Goal: Complete application form

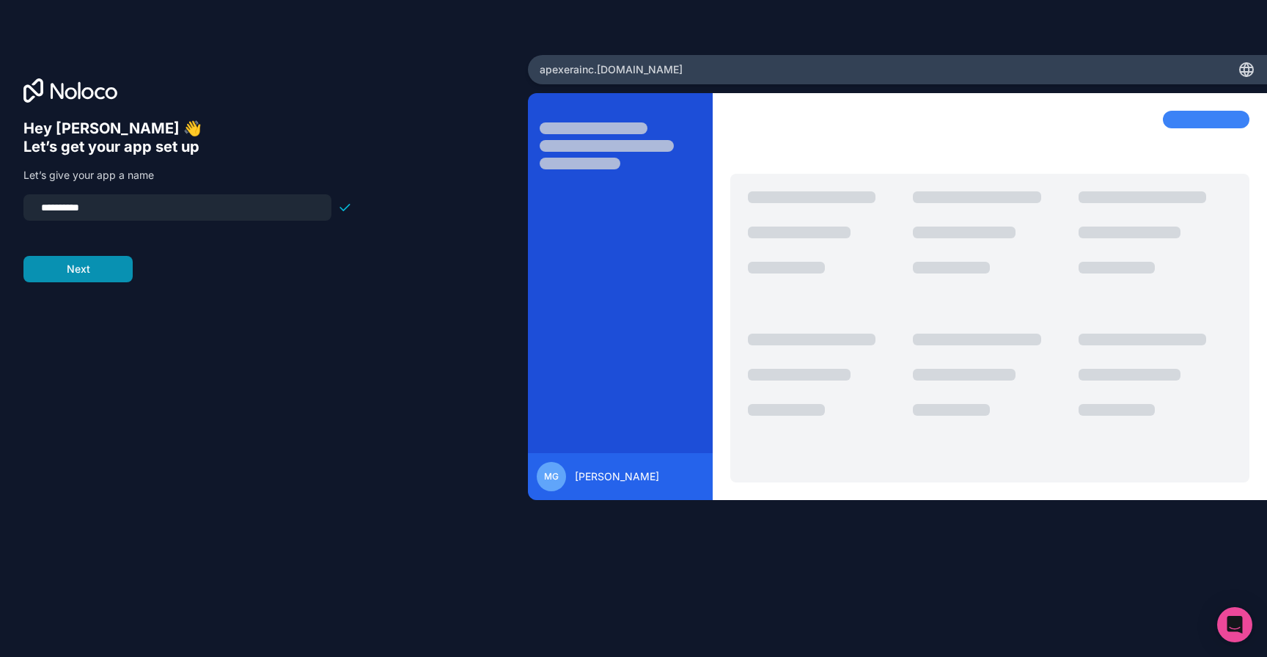
click at [108, 267] on button "Next" at bounding box center [77, 269] width 109 height 26
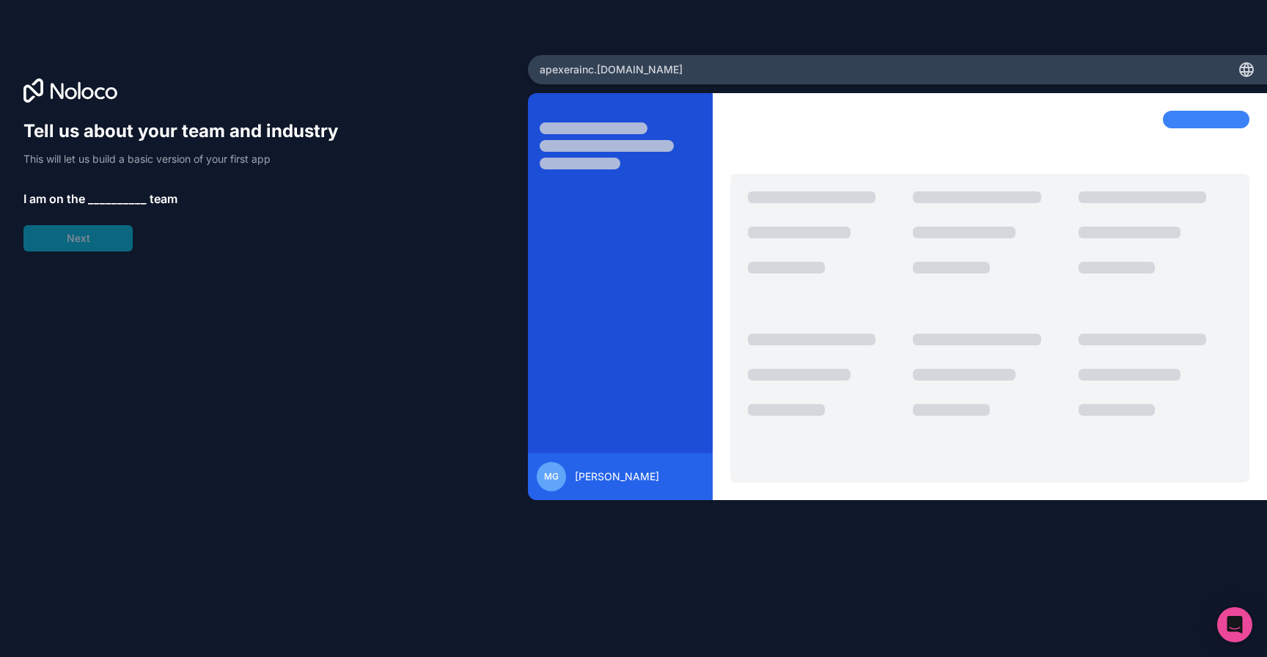
click at [101, 199] on span "__________" at bounding box center [117, 199] width 59 height 18
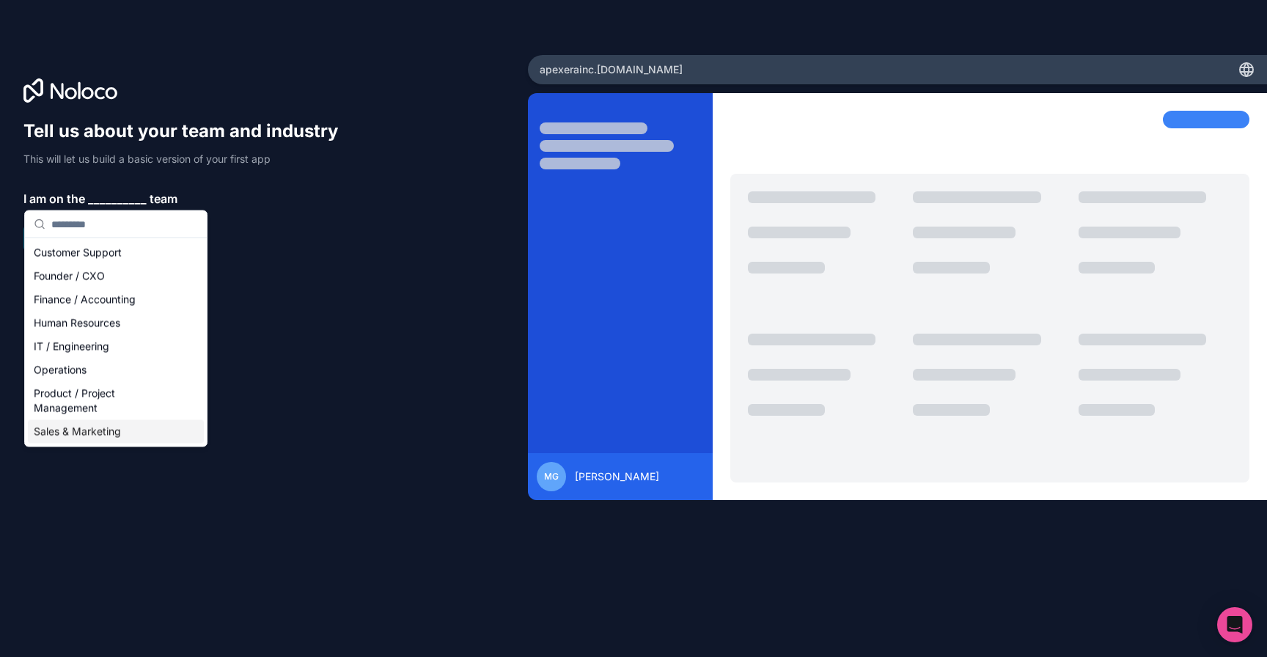
click at [76, 431] on div "Sales & Marketing" at bounding box center [116, 431] width 176 height 23
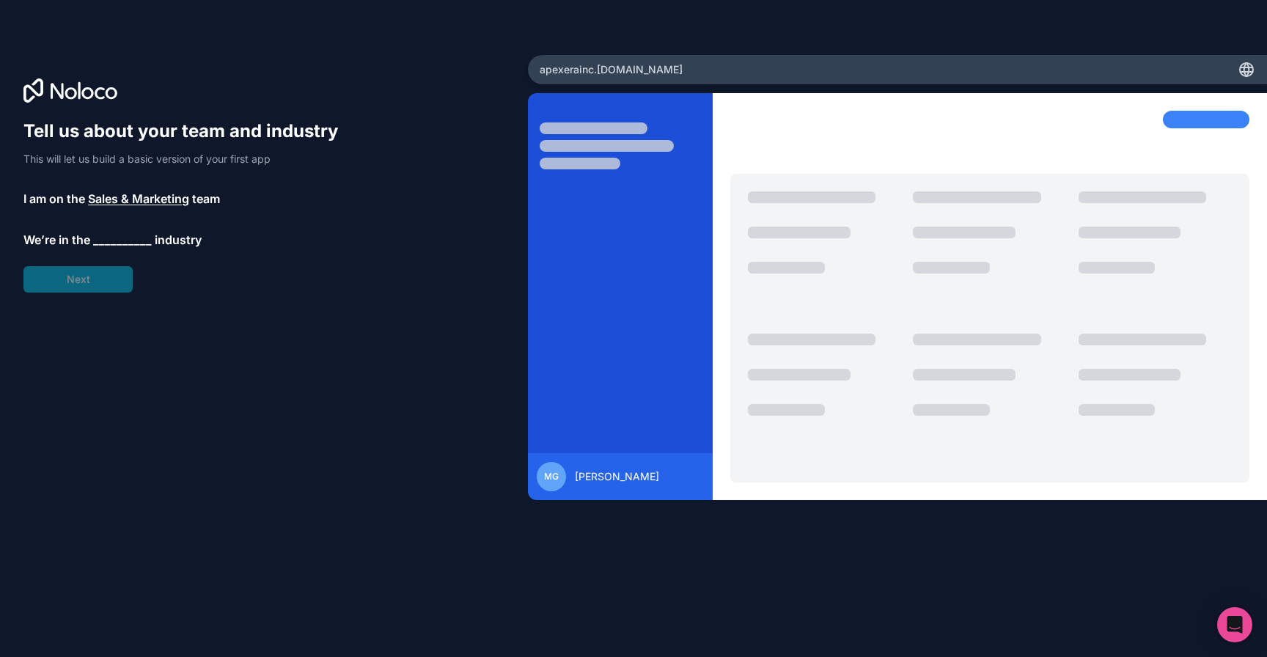
click at [114, 238] on span "__________" at bounding box center [122, 240] width 59 height 18
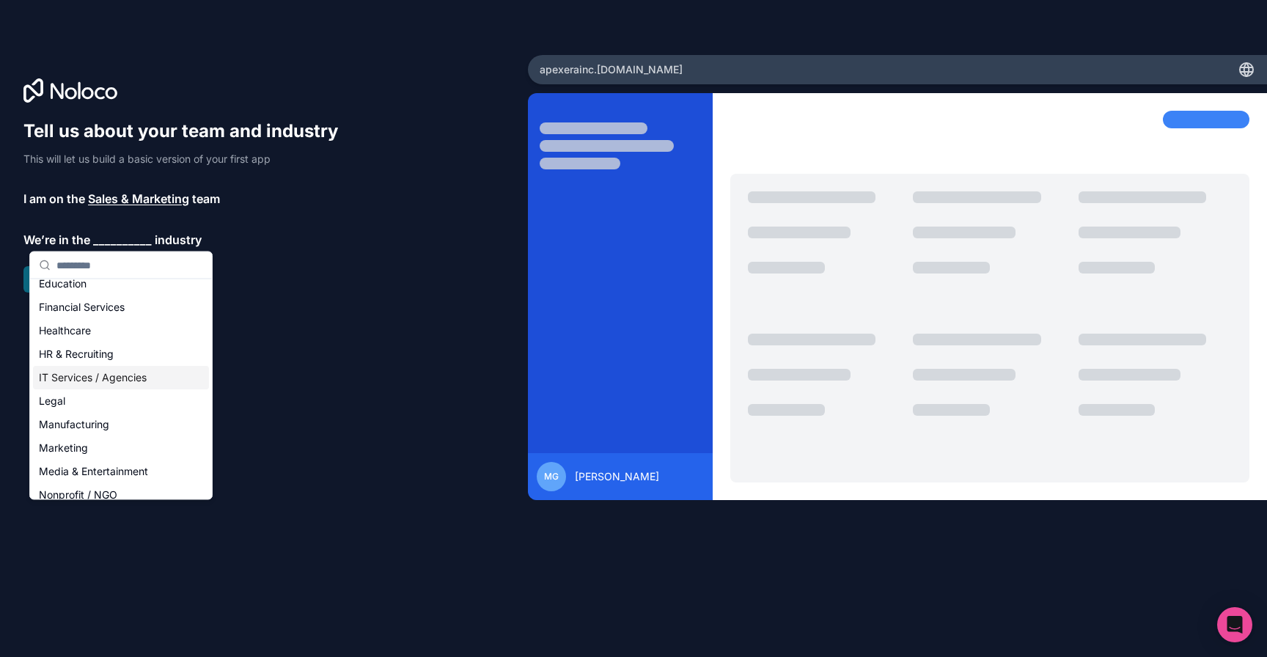
scroll to position [104, 0]
click at [91, 421] on div "Marketing" at bounding box center [121, 424] width 176 height 23
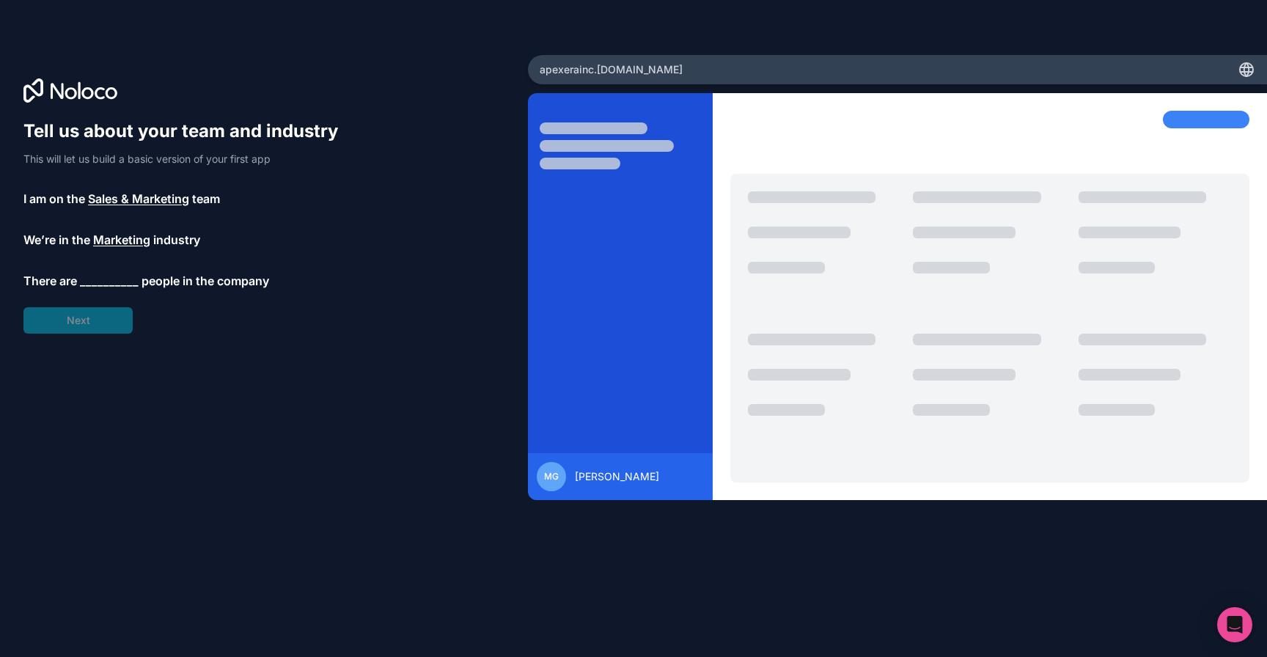
click at [116, 280] on span "__________" at bounding box center [109, 281] width 59 height 18
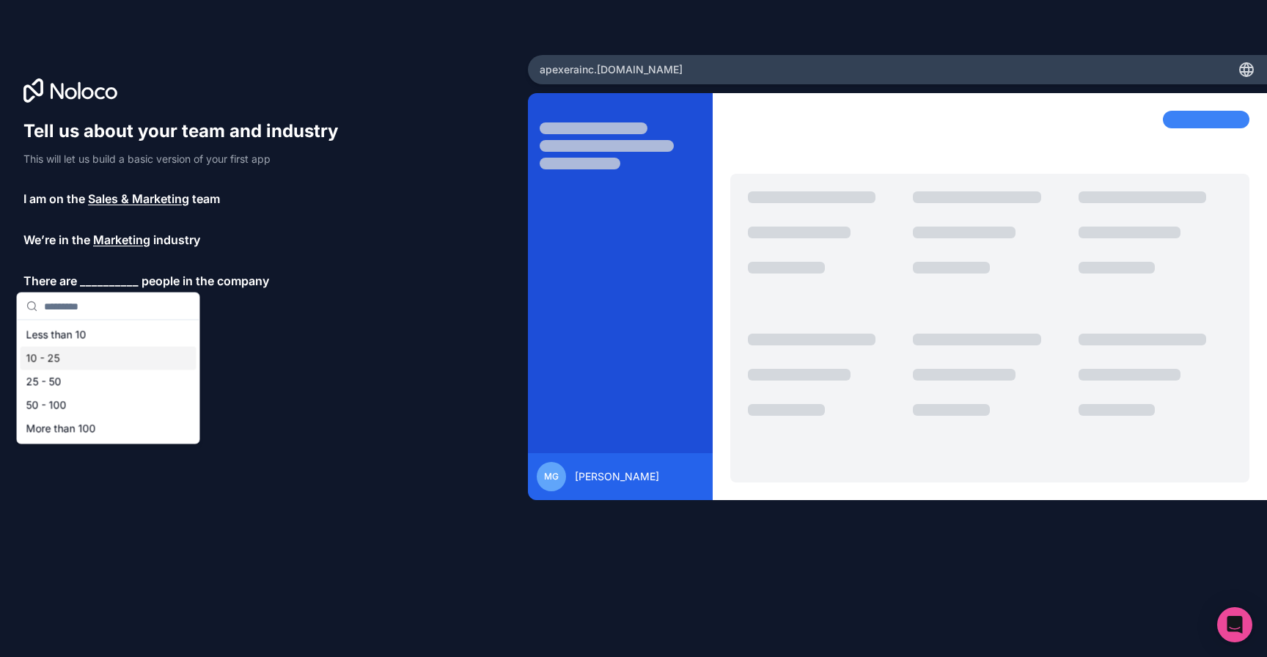
click at [84, 359] on div "10 - 25" at bounding box center [109, 358] width 176 height 23
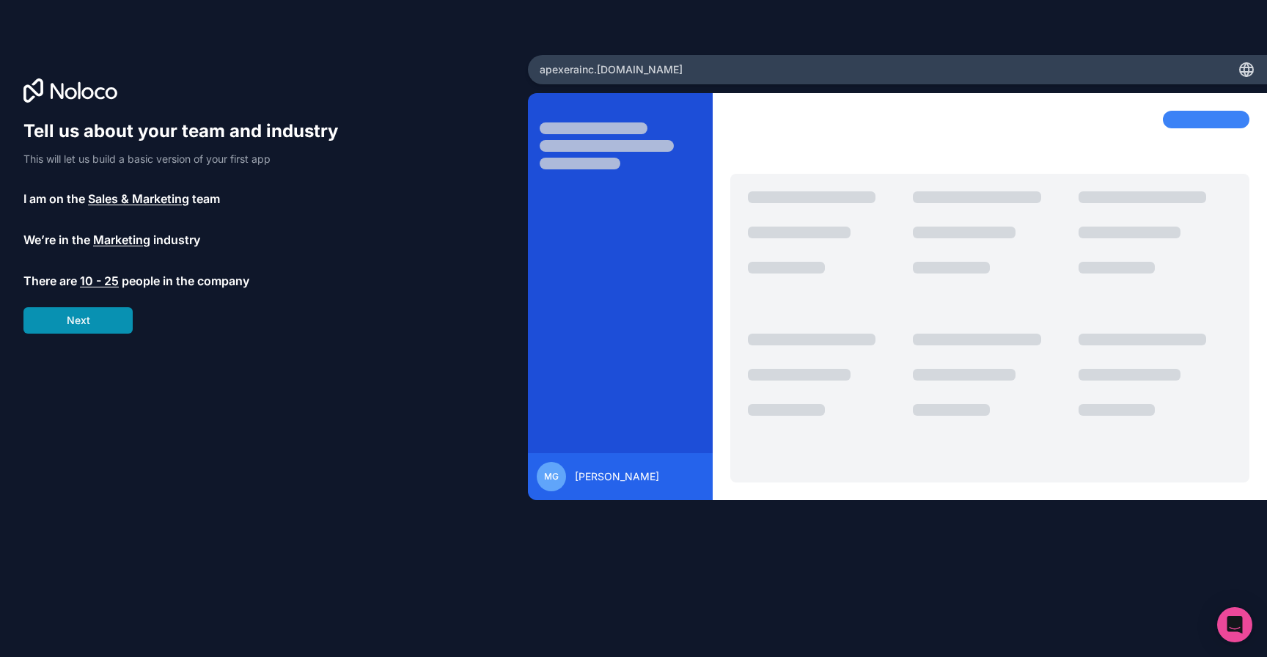
drag, startPoint x: 87, startPoint y: 320, endPoint x: 84, endPoint y: 332, distance: 12.7
click at [84, 332] on button "Next" at bounding box center [77, 320] width 109 height 26
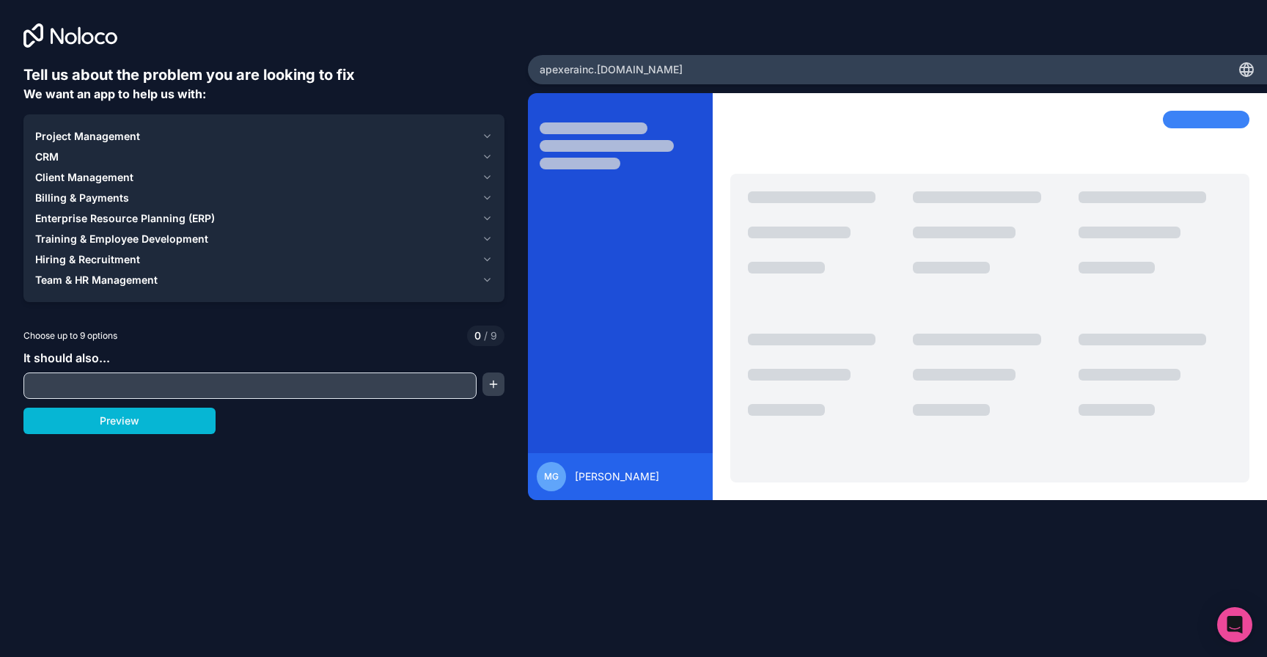
click at [95, 392] on input "text" at bounding box center [250, 385] width 446 height 21
click at [103, 435] on div "Tell us about the problem you are looking to fix We want an app to help us with…" at bounding box center [263, 295] width 481 height 460
click at [105, 427] on button "Preview" at bounding box center [119, 421] width 192 height 26
click at [50, 136] on span "Project Management" at bounding box center [87, 136] width 105 height 15
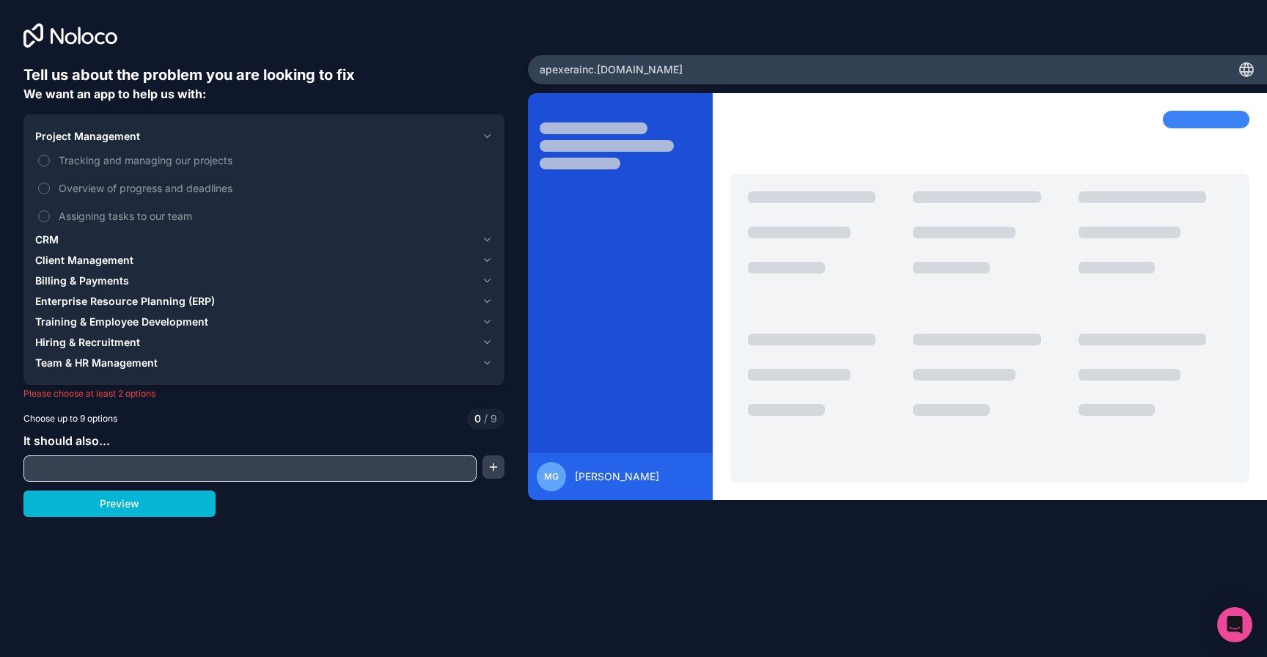
click at [62, 262] on span "Client Management" at bounding box center [84, 260] width 98 height 15
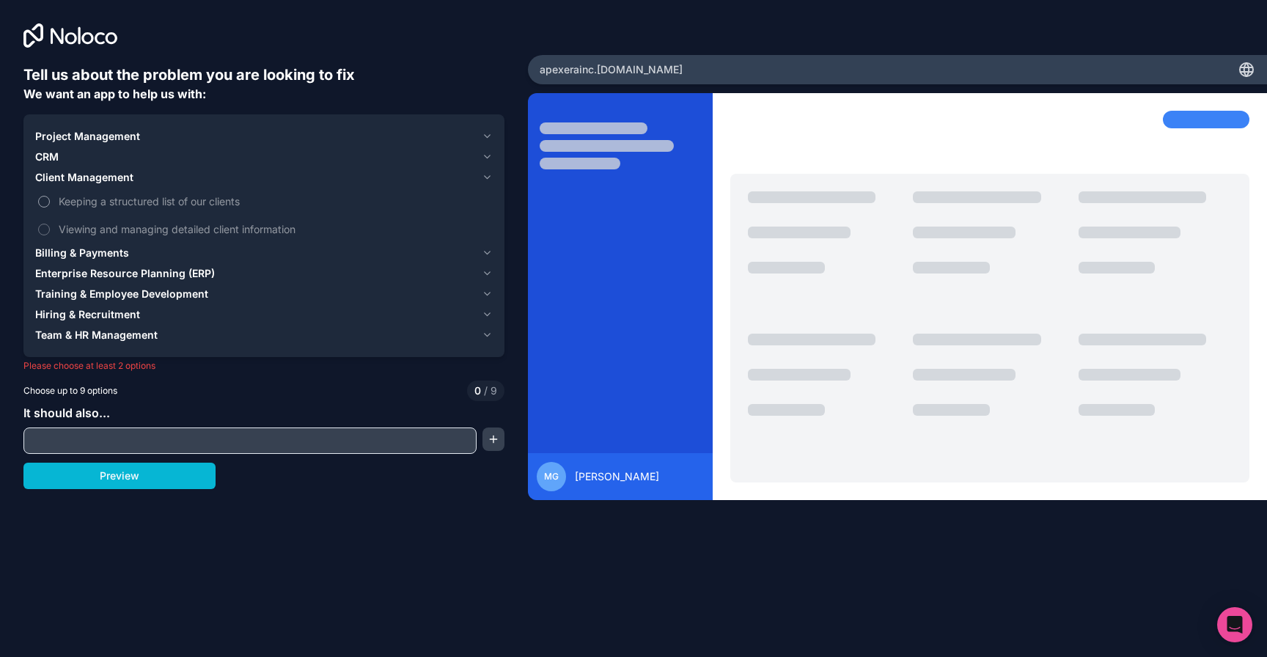
click at [47, 198] on button "Keeping a structured list of our clients" at bounding box center [44, 202] width 12 height 12
click at [43, 227] on button "Viewing and managing detailed client information" at bounding box center [44, 230] width 12 height 12
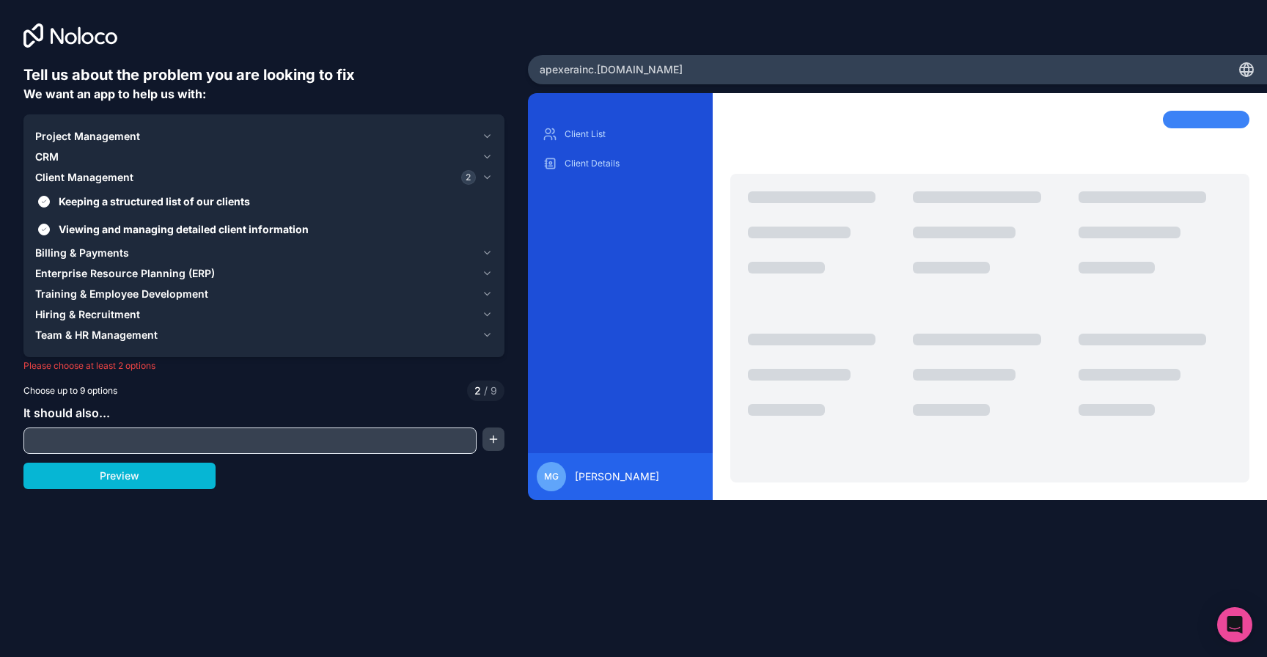
click at [55, 155] on span "CRM" at bounding box center [46, 157] width 23 height 15
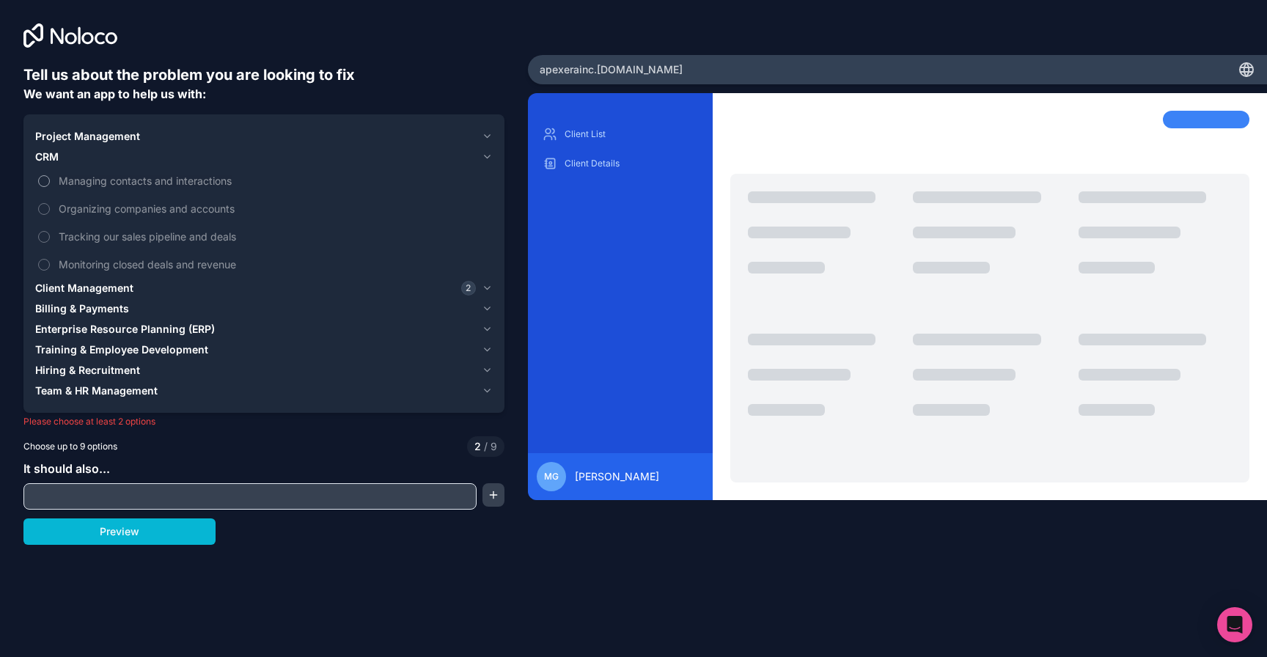
click at [45, 177] on label "Managing contacts and interactions" at bounding box center [263, 180] width 457 height 27
click at [45, 177] on button "Managing contacts and interactions" at bounding box center [44, 181] width 12 height 12
click at [43, 204] on button "Organizing companies and accounts" at bounding box center [44, 209] width 12 height 12
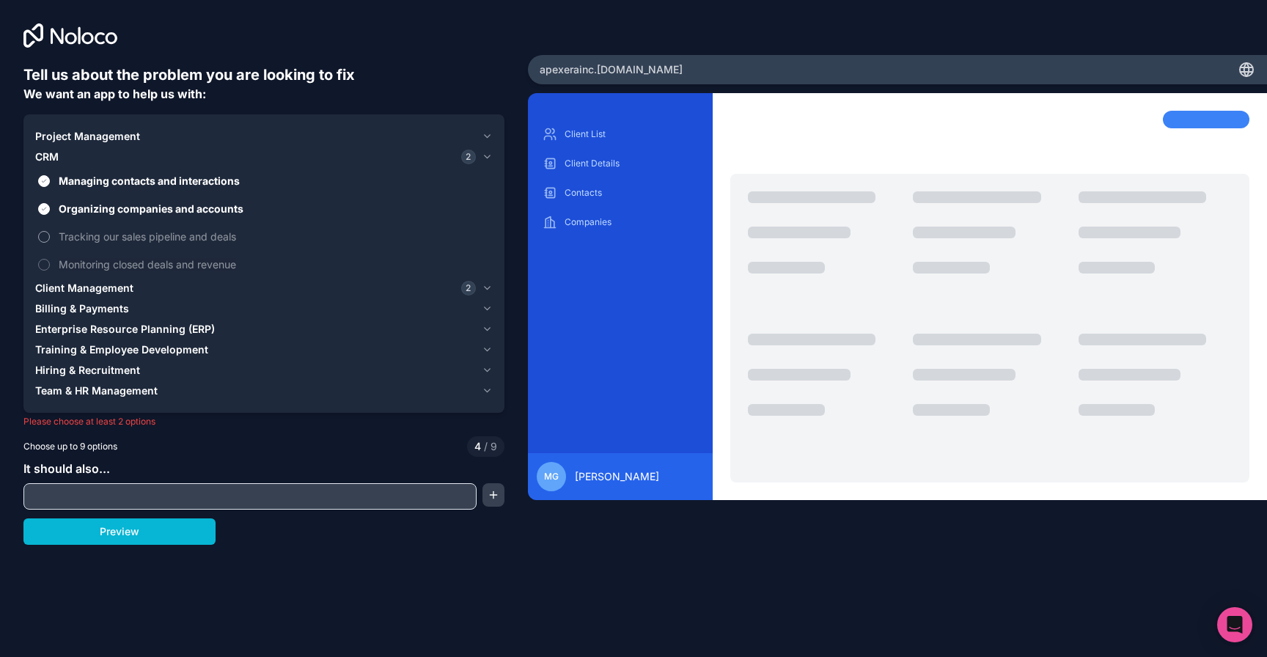
click at [45, 237] on button "Tracking our sales pipeline and deals" at bounding box center [44, 237] width 12 height 12
click at [47, 265] on button "Monitoring closed deals and revenue" at bounding box center [44, 265] width 12 height 12
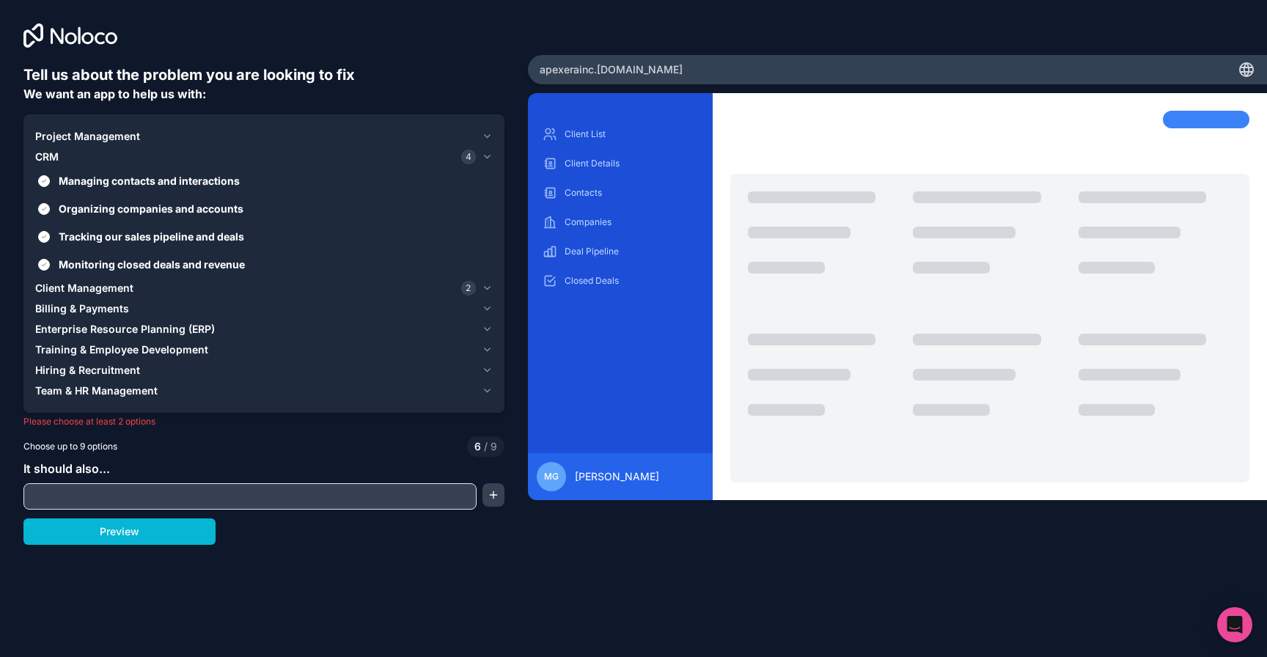
click at [64, 133] on span "Project Management" at bounding box center [87, 136] width 105 height 15
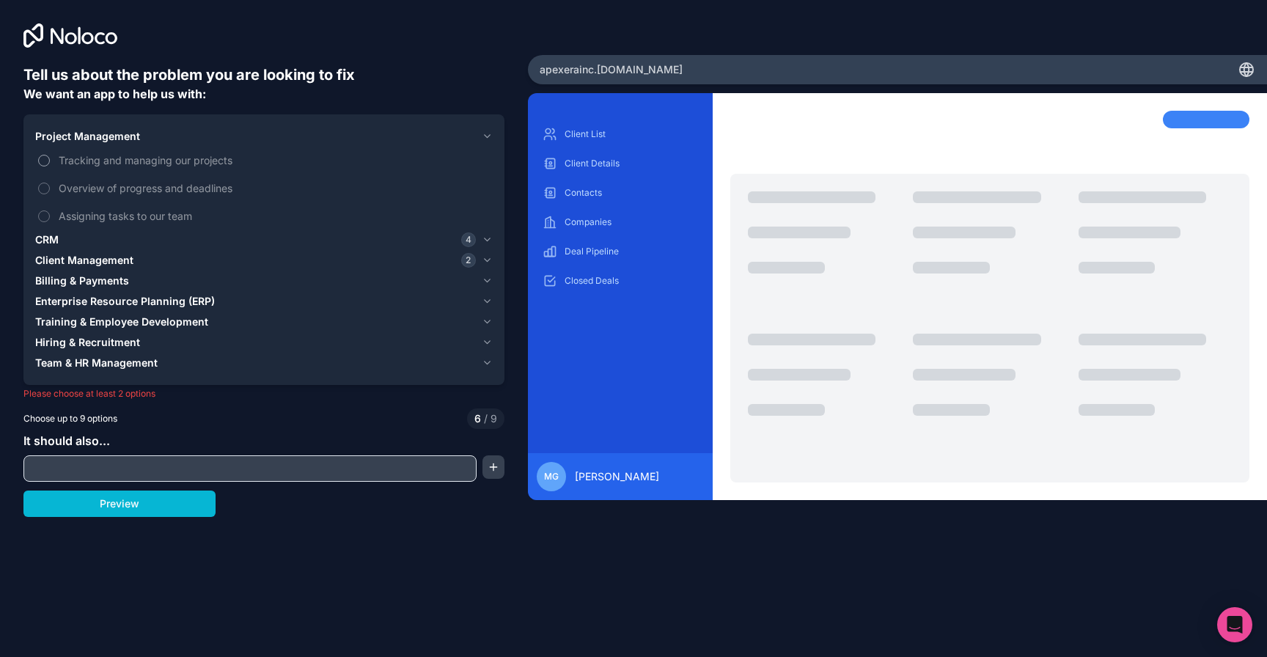
click at [56, 167] on label "Tracking and managing our projects" at bounding box center [263, 160] width 457 height 27
click at [50, 166] on button "Tracking and managing our projects" at bounding box center [44, 161] width 12 height 12
click at [54, 188] on label "Overview of progress and deadlines" at bounding box center [263, 187] width 457 height 27
click at [50, 188] on button "Overview of progress and deadlines" at bounding box center [44, 189] width 12 height 12
click at [56, 207] on label "Assigning tasks to our team" at bounding box center [263, 215] width 457 height 27
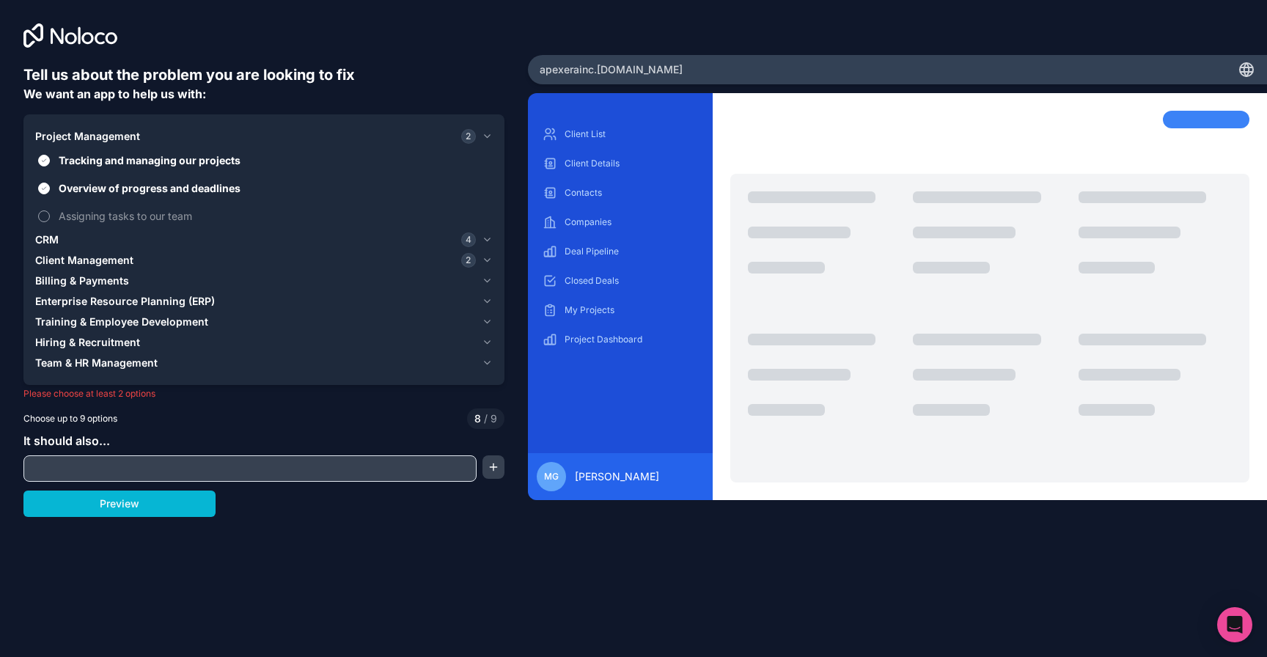
click at [50, 210] on button "Assigning tasks to our team" at bounding box center [44, 216] width 12 height 12
click at [144, 495] on button "Preview" at bounding box center [119, 503] width 192 height 26
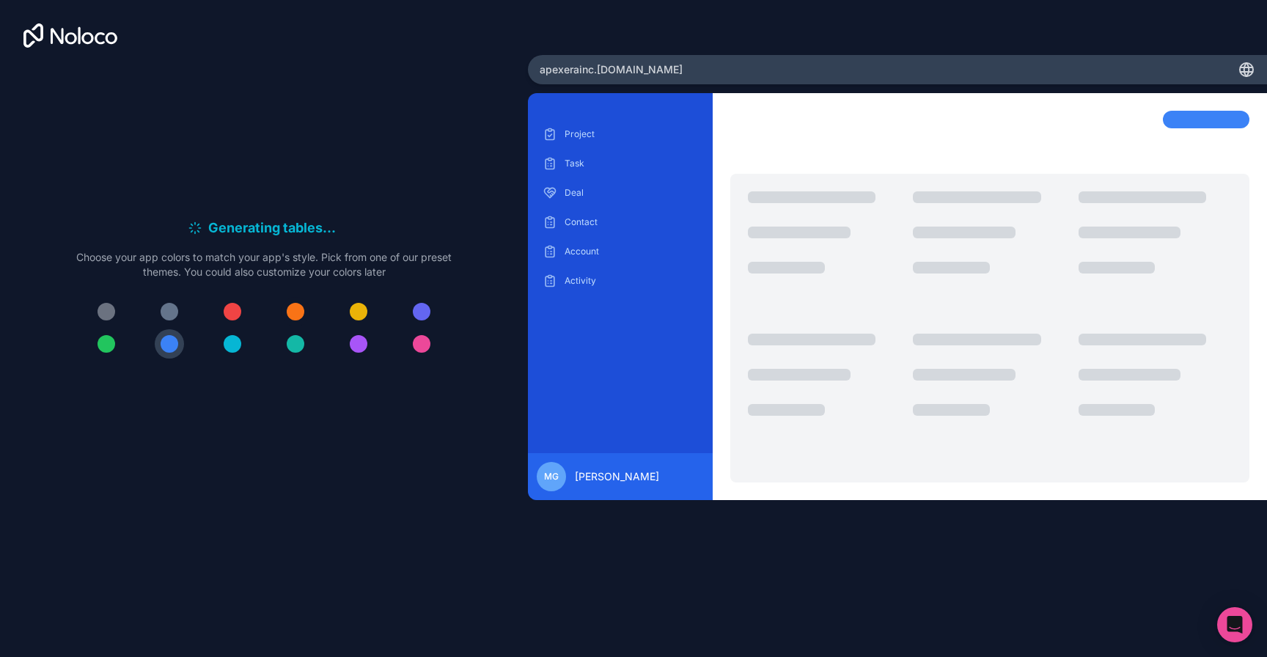
click at [291, 312] on div at bounding box center [296, 312] width 18 height 18
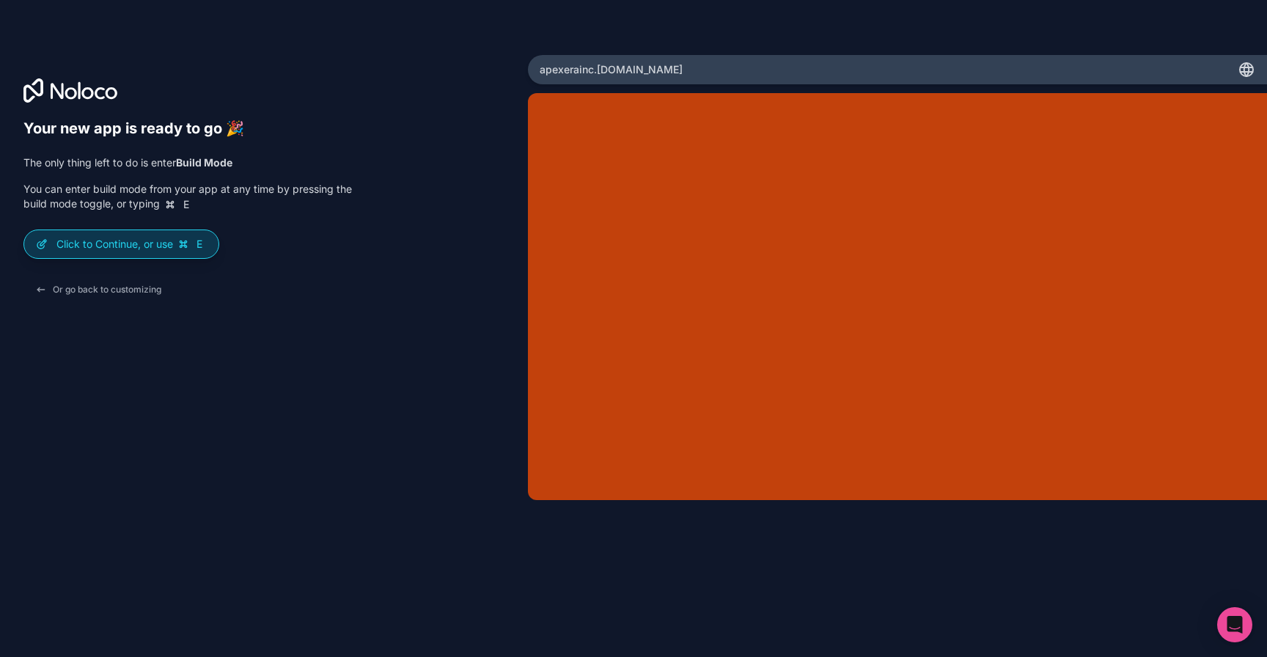
click at [141, 246] on p "Click to Continue, or use E" at bounding box center [131, 244] width 150 height 15
